Goal: Task Accomplishment & Management: Manage account settings

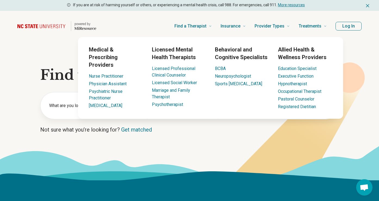
click at [356, 29] on button "Log In" at bounding box center [349, 26] width 26 height 9
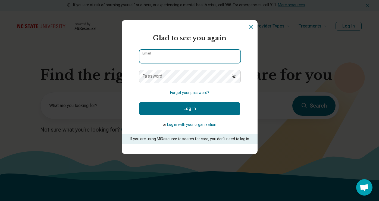
type input "**********"
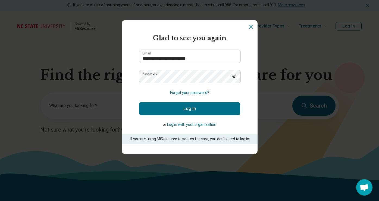
click at [181, 113] on button "Log In" at bounding box center [189, 108] width 101 height 13
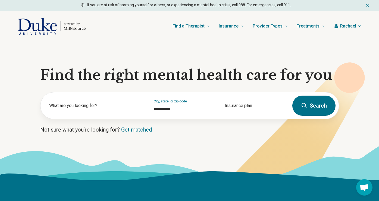
click at [357, 29] on header "powered by Find a Therapist Mental Health Conditions [MEDICAL_DATA] Anxiety [ME…" at bounding box center [190, 26] width 362 height 22
click at [353, 28] on span "Rachael" at bounding box center [348, 26] width 16 height 7
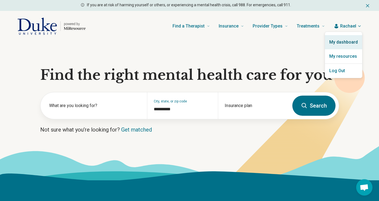
click at [344, 41] on link "My dashboard" at bounding box center [343, 42] width 37 height 14
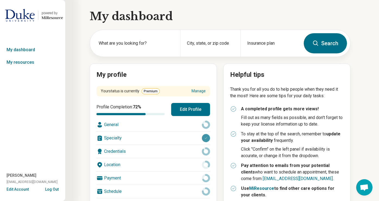
click at [200, 108] on button "Edit Profile" at bounding box center [190, 109] width 39 height 13
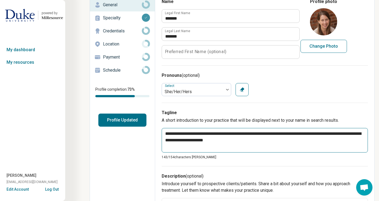
scroll to position [35, 0]
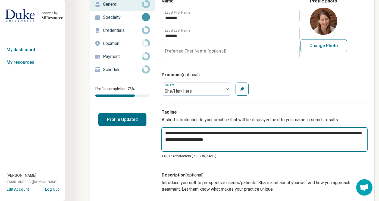
drag, startPoint x: 212, startPoint y: 132, endPoint x: 192, endPoint y: 131, distance: 20.7
click at [192, 131] on textarea "**********" at bounding box center [264, 139] width 206 height 24
type textarea "*"
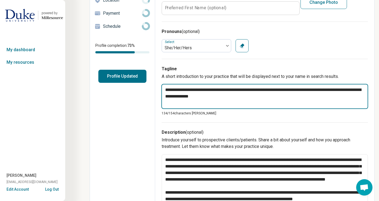
scroll to position [0, 0]
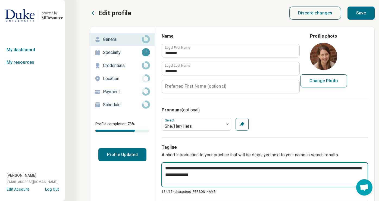
type textarea "**********"
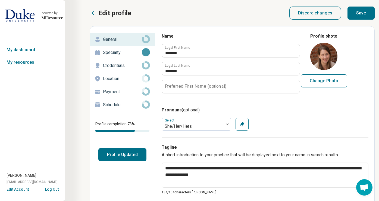
click at [366, 14] on button "Save" at bounding box center [361, 13] width 27 height 13
click at [121, 48] on link "Specialty" at bounding box center [122, 52] width 65 height 13
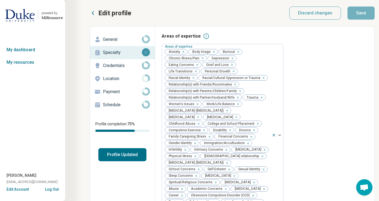
click at [120, 64] on p "Credentials" at bounding box center [122, 65] width 39 height 7
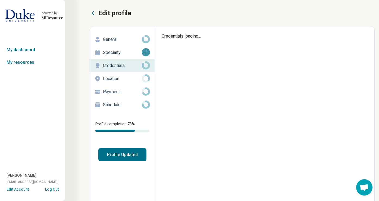
type textarea "*"
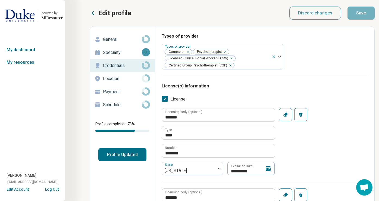
click at [113, 74] on div "Location" at bounding box center [122, 78] width 56 height 9
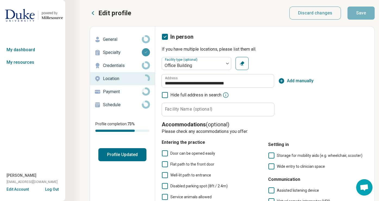
click at [118, 104] on p "Schedule" at bounding box center [122, 104] width 39 height 7
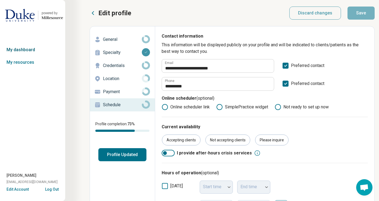
click at [31, 52] on link "My dashboard" at bounding box center [32, 49] width 65 height 13
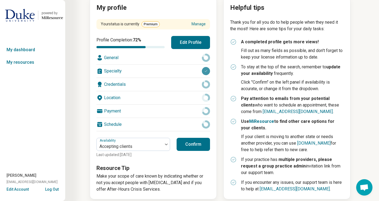
scroll to position [73, 0]
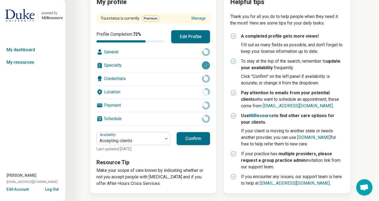
click at [192, 134] on button "Confirm" at bounding box center [193, 138] width 33 height 13
click at [199, 19] on link "Manage" at bounding box center [199, 18] width 14 height 6
